Goal: Task Accomplishment & Management: Manage account settings

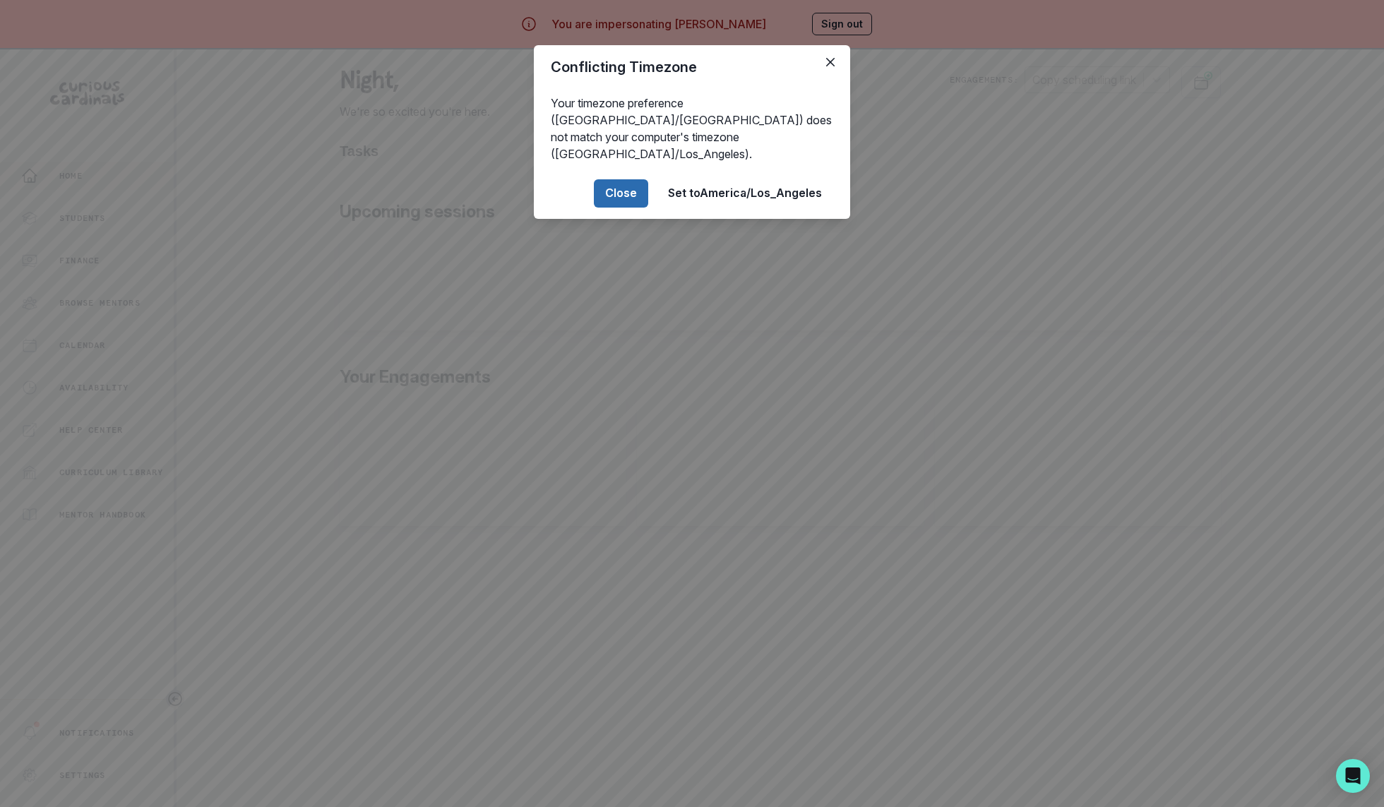
click at [616, 182] on button "Close" at bounding box center [621, 193] width 54 height 28
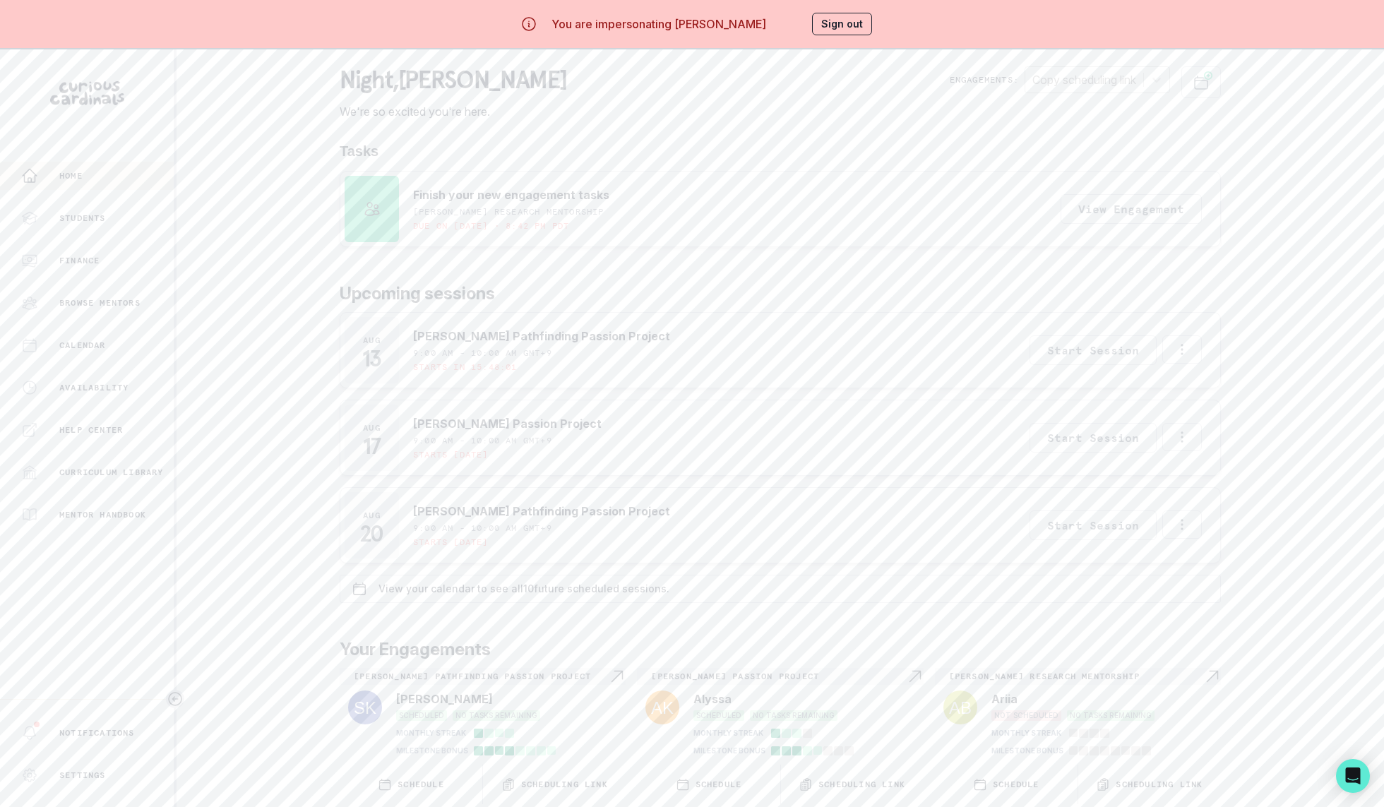
scroll to position [49, 0]
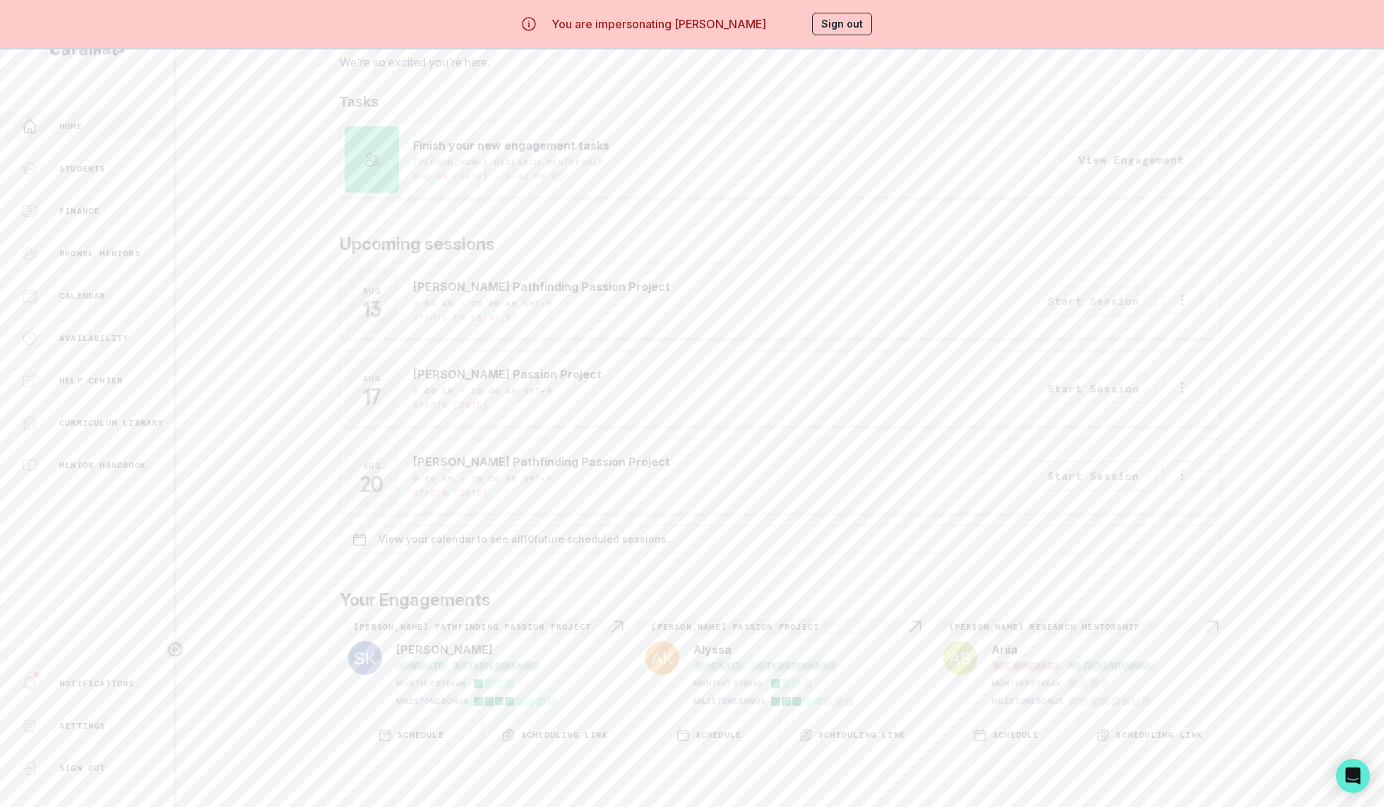
click at [1087, 304] on button "Start Session" at bounding box center [1092, 301] width 127 height 30
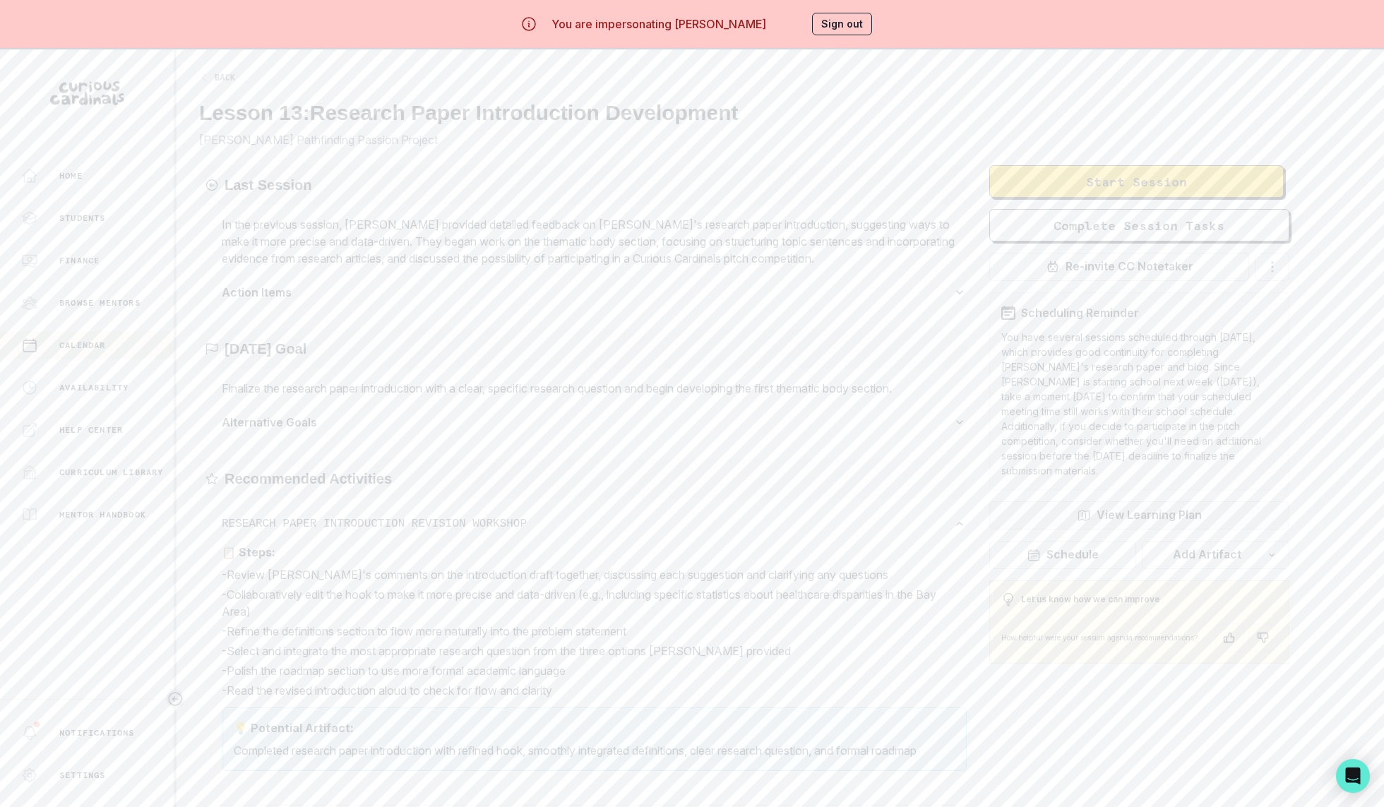
click at [1135, 501] on button "View Learning Plan" at bounding box center [1139, 515] width 300 height 28
click at [1308, 184] on span at bounding box center [1304, 185] width 17 height 17
click at [1294, 176] on input "checkbox" at bounding box center [1294, 175] width 1 height 1
click at [1308, 184] on span at bounding box center [1311, 186] width 35 height 20
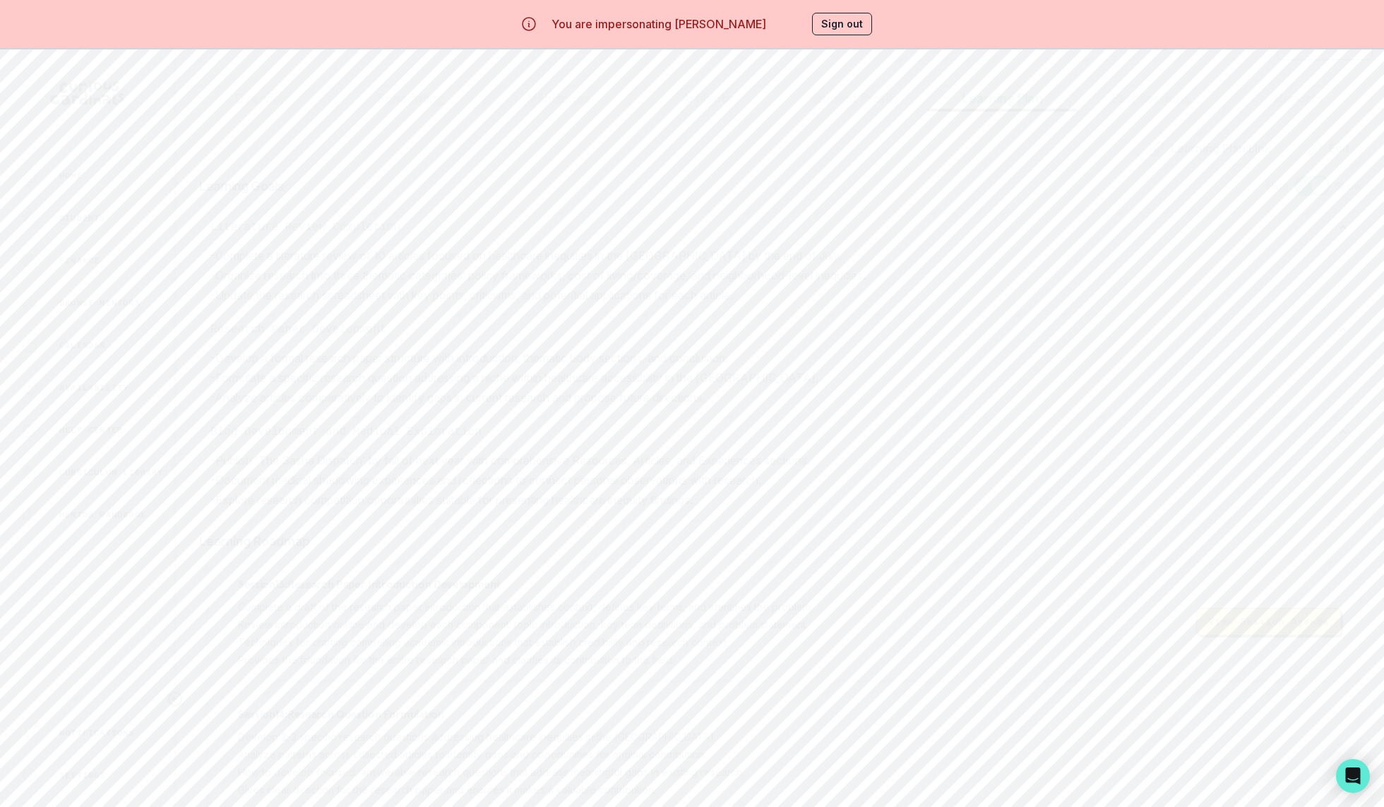
click at [1294, 176] on input "checkbox" at bounding box center [1294, 175] width 1 height 1
click at [1308, 184] on span at bounding box center [1304, 185] width 17 height 17
click at [1294, 176] on input "checkbox" at bounding box center [1294, 175] width 1 height 1
click at [1308, 184] on span at bounding box center [1311, 186] width 35 height 20
click at [1294, 176] on input "checkbox" at bounding box center [1294, 175] width 1 height 1
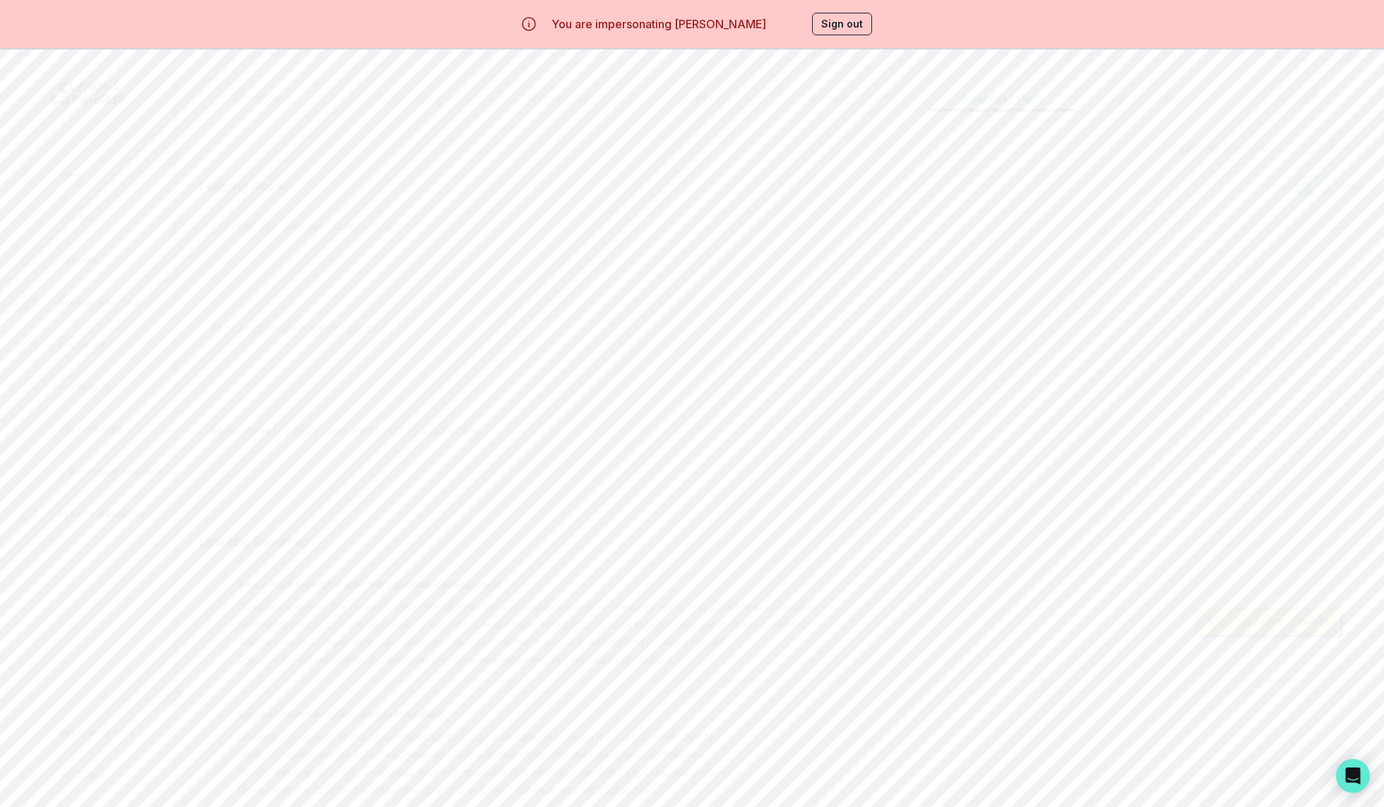
checkbox input "false"
